Goal: Transaction & Acquisition: Obtain resource

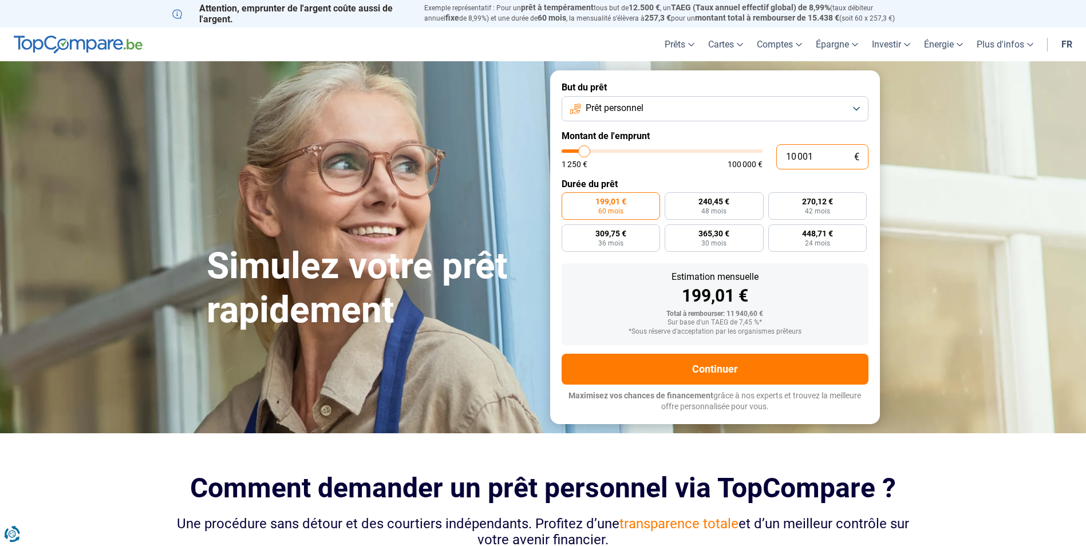
drag, startPoint x: 825, startPoint y: 159, endPoint x: 767, endPoint y: 173, distance: 60.1
click at [776, 168] on div "10 001 €" at bounding box center [822, 156] width 92 height 25
type input "2"
type input "1250"
type input "22"
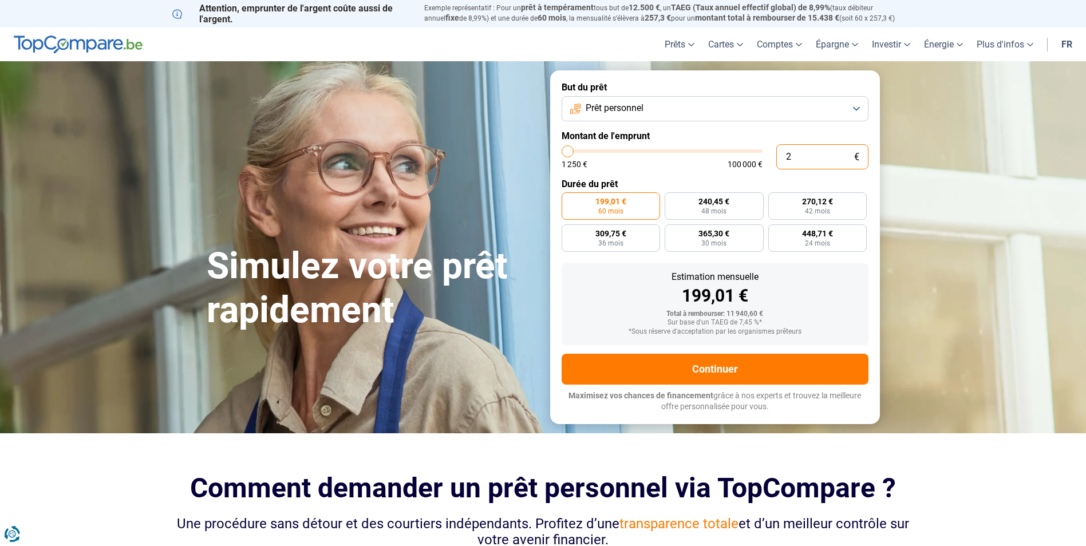
type input "1250"
type input "2"
type input "1250"
type input "20"
type input "1250"
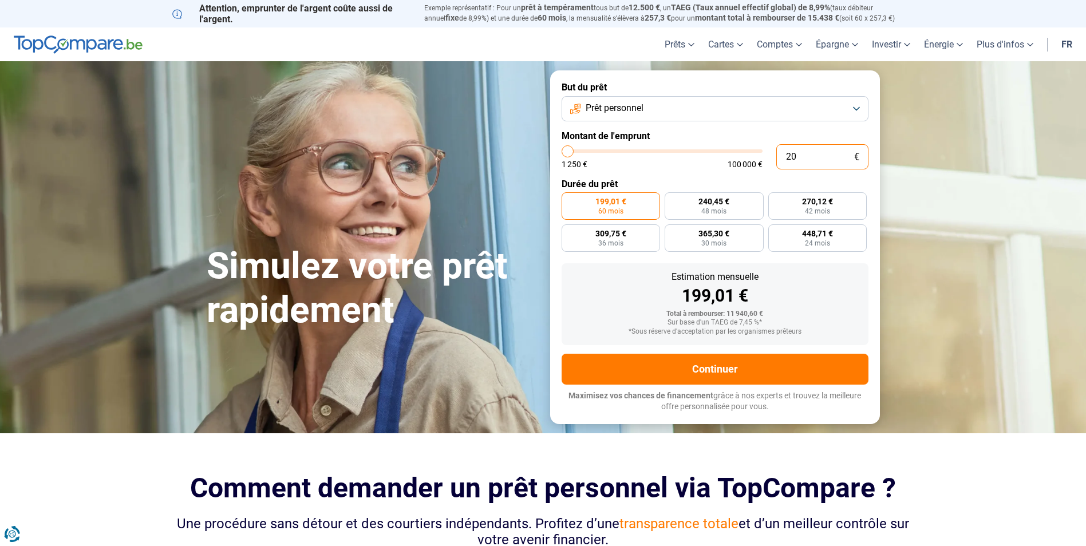
type input "200"
type input "1250"
type input "2 000"
type input "2000"
type input "2 000"
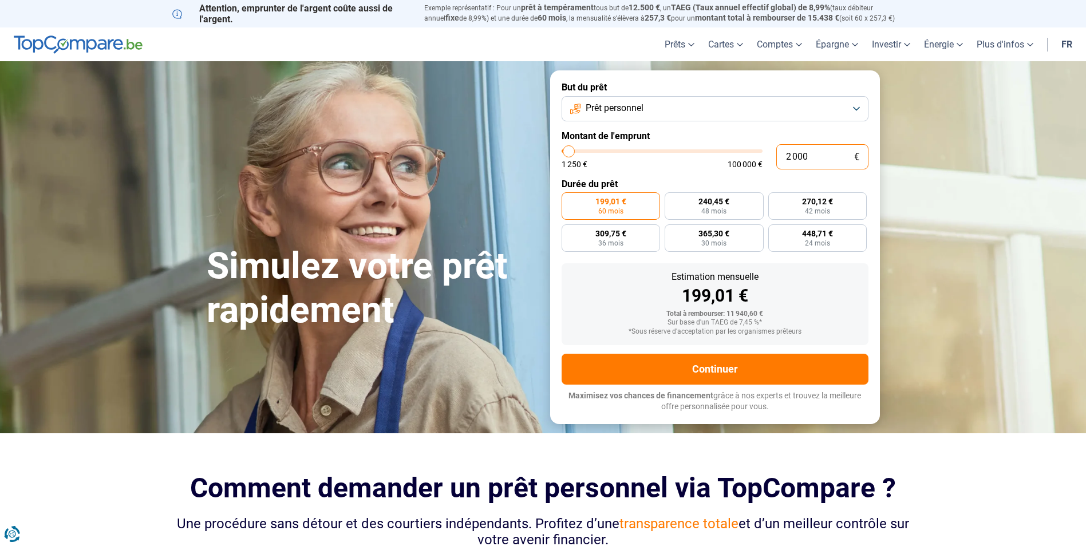
radio input "true"
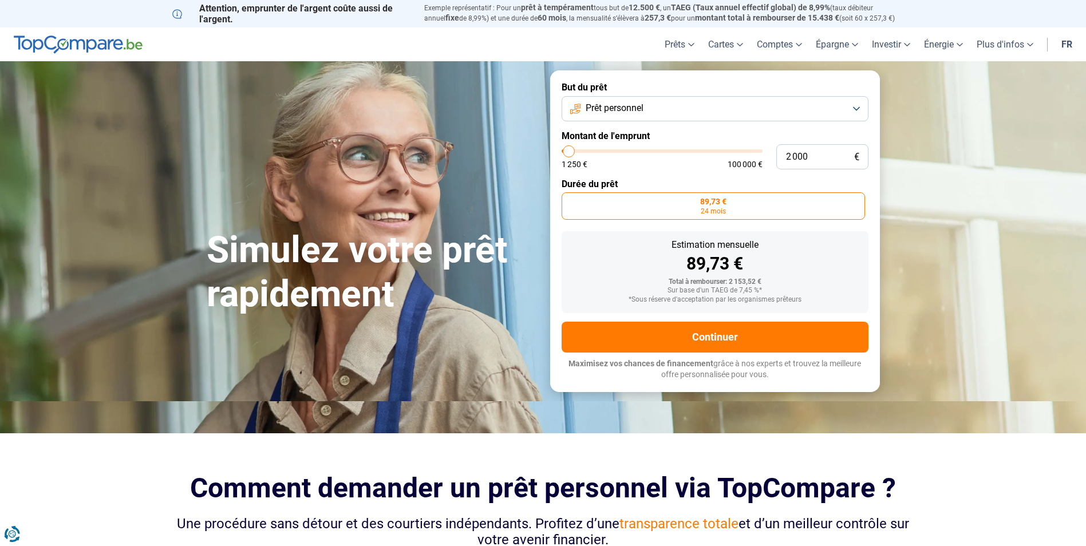
click at [707, 182] on label "Durée du prêt" at bounding box center [714, 184] width 307 height 11
click at [696, 114] on button "Prêt personnel" at bounding box center [714, 108] width 307 height 25
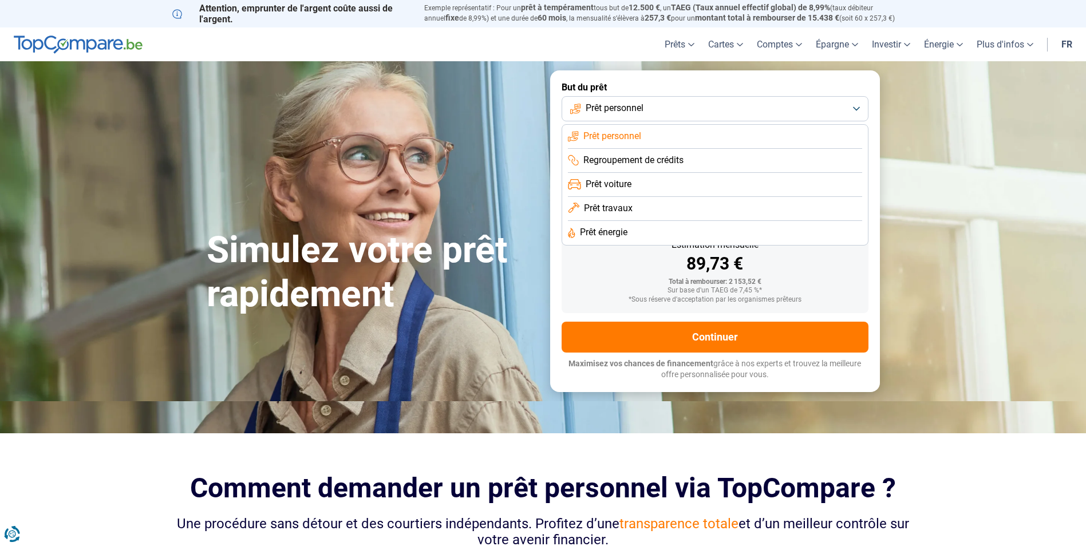
click at [696, 114] on button "Prêt personnel" at bounding box center [714, 108] width 307 height 25
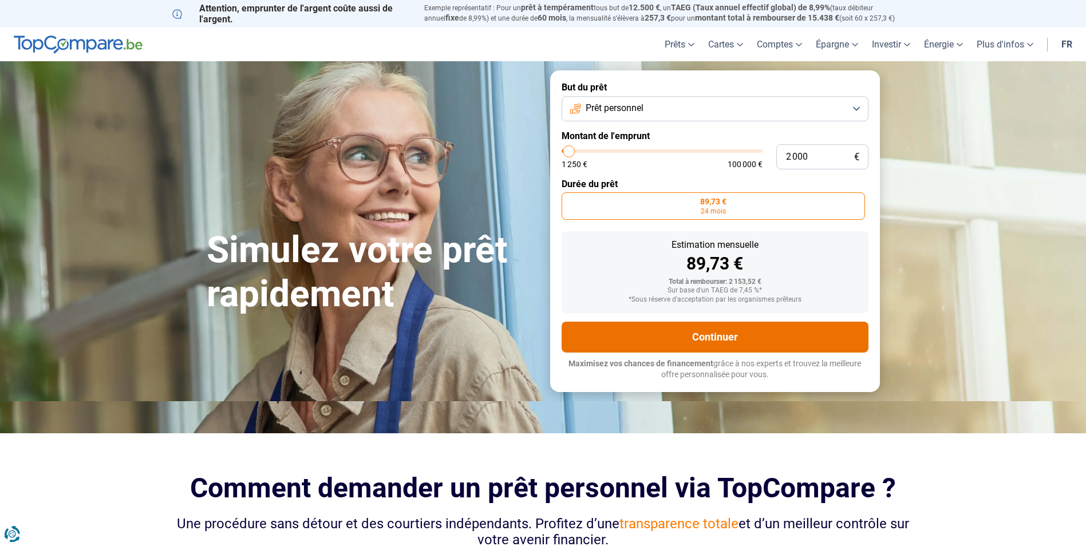
click at [727, 342] on button "Continuer" at bounding box center [714, 337] width 307 height 31
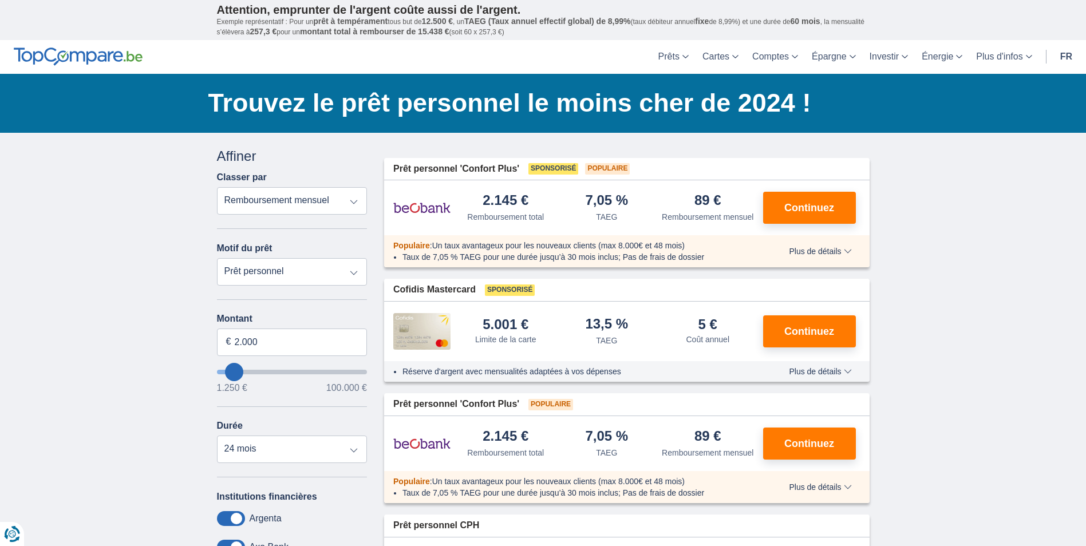
click at [850, 255] on span "Plus de détails" at bounding box center [820, 251] width 62 height 8
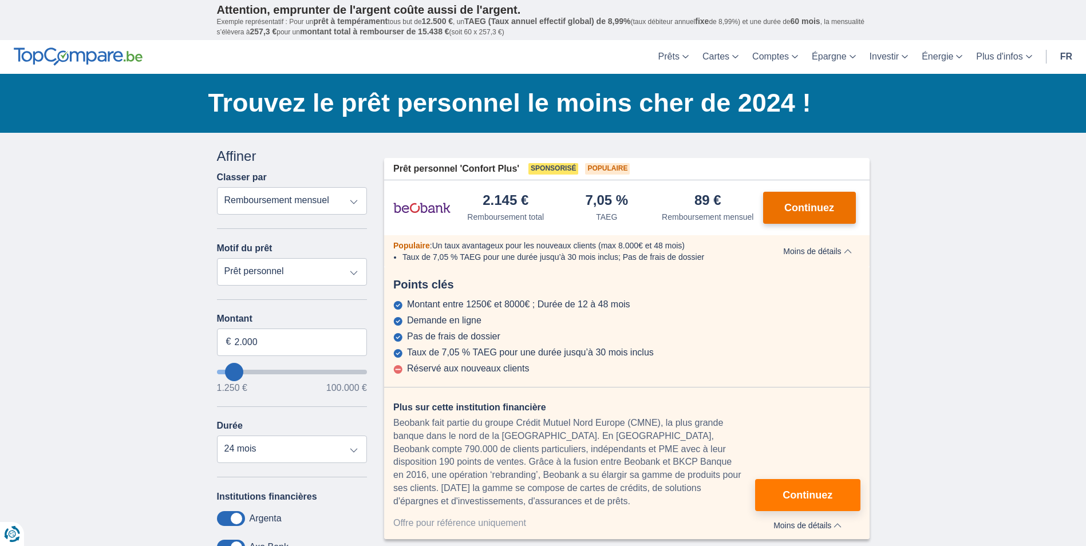
click at [813, 214] on button "Continuez" at bounding box center [809, 208] width 93 height 32
drag, startPoint x: 172, startPoint y: 114, endPoint x: 161, endPoint y: 117, distance: 10.9
